Goal: Task Accomplishment & Management: Use online tool/utility

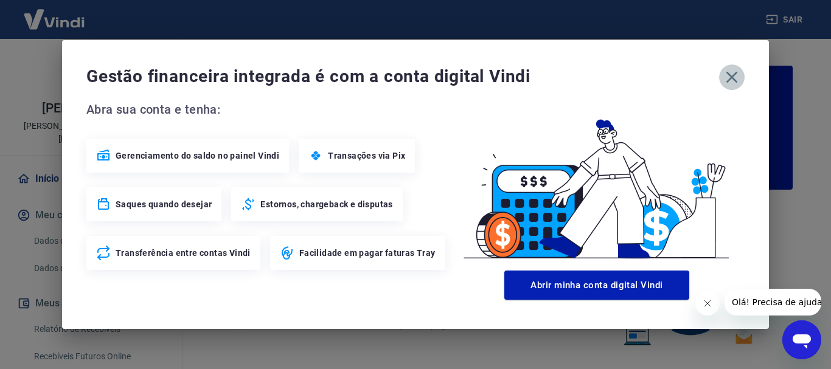
click at [730, 82] on icon "button" at bounding box center [731, 77] width 19 height 19
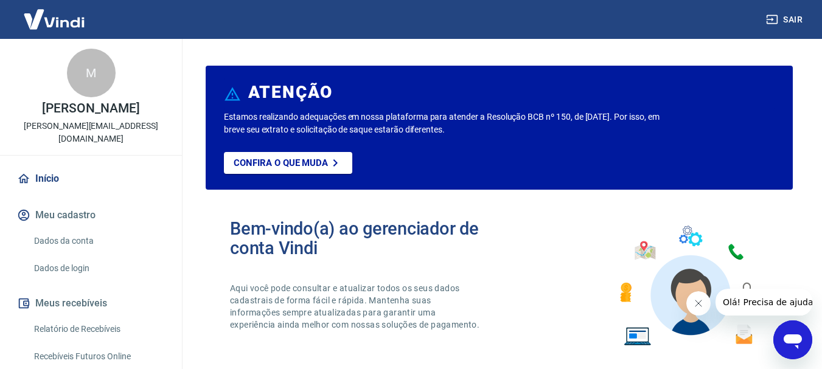
click at [85, 327] on link "Relatório de Recebíveis" at bounding box center [98, 329] width 138 height 25
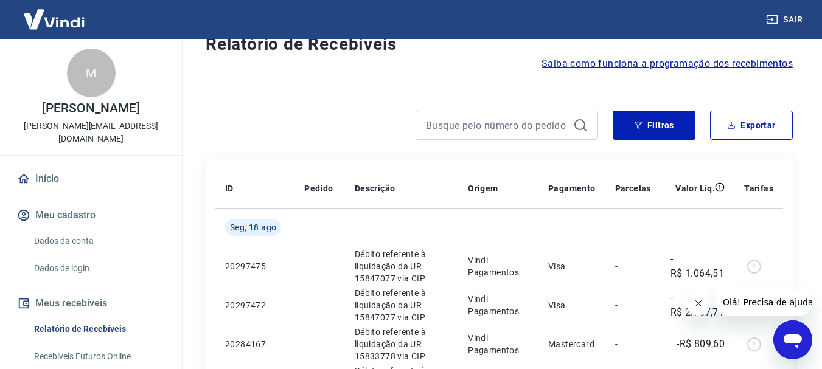
scroll to position [122, 0]
